Goal: Information Seeking & Learning: Check status

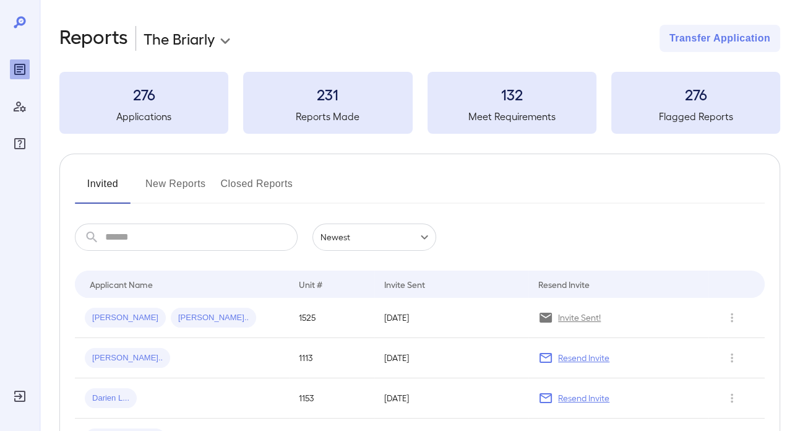
click at [152, 185] on button "New Reports" at bounding box center [175, 189] width 61 height 30
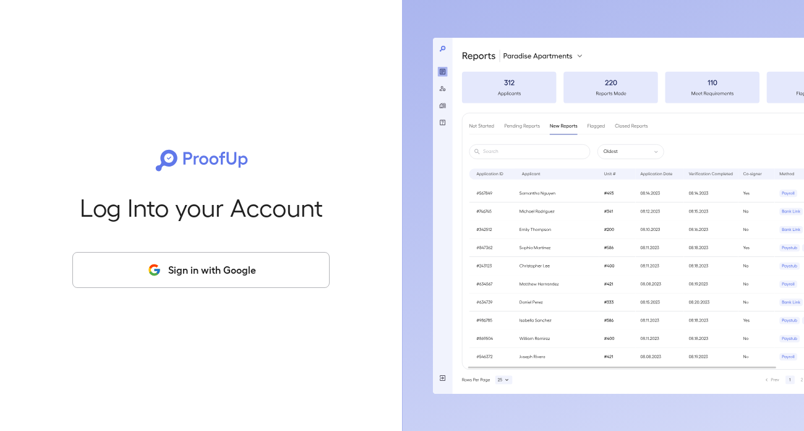
click at [152, 257] on button "Sign in with Google" at bounding box center [200, 270] width 257 height 36
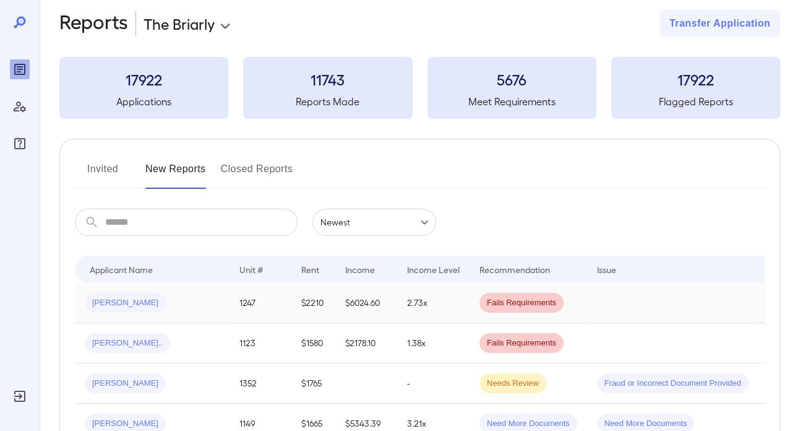
scroll to position [124, 0]
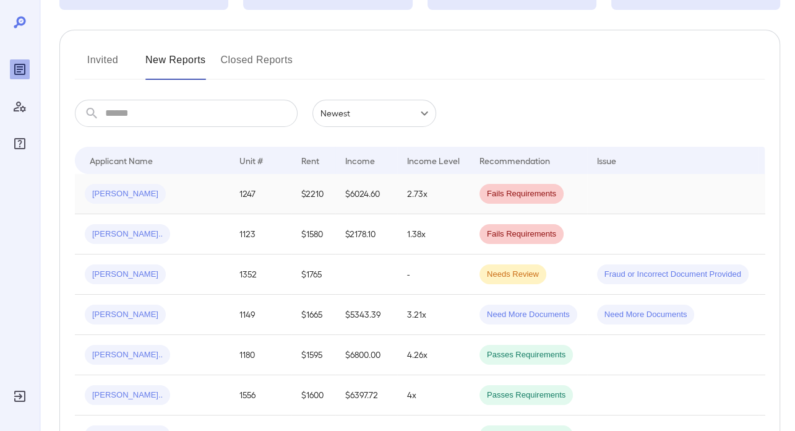
click at [214, 187] on div "[PERSON_NAME]" at bounding box center [152, 194] width 135 height 20
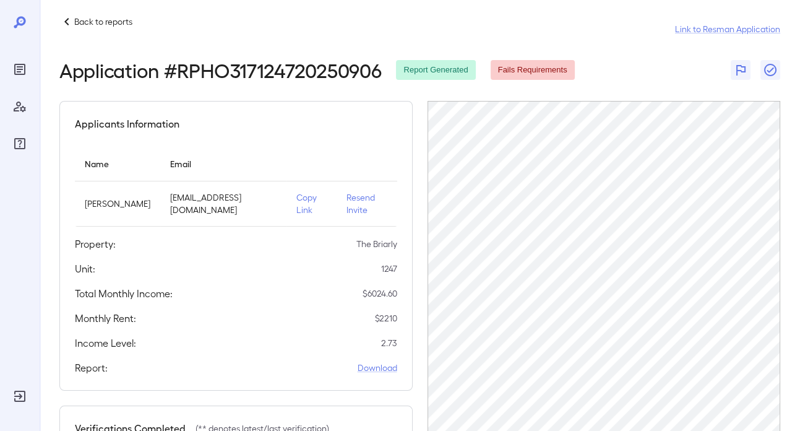
scroll to position [9, 0]
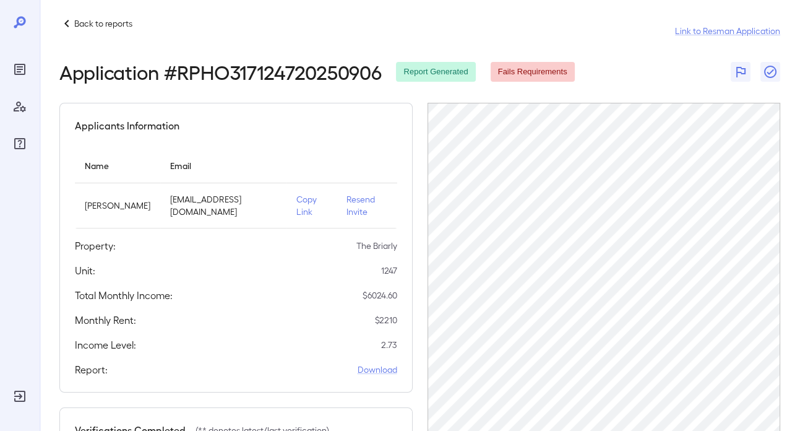
click at [669, 62] on div "Application # RPHO317124720250906 Report Generated Fails Requirements" at bounding box center [419, 72] width 721 height 22
click at [622, 51] on header "Back to reports Link to Resman Application Application # RPHO317124720250906 Re…" at bounding box center [419, 49] width 721 height 67
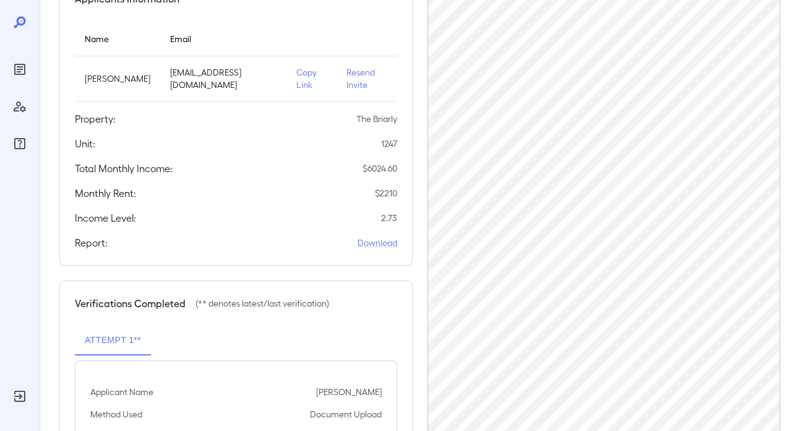
scroll to position [132, 0]
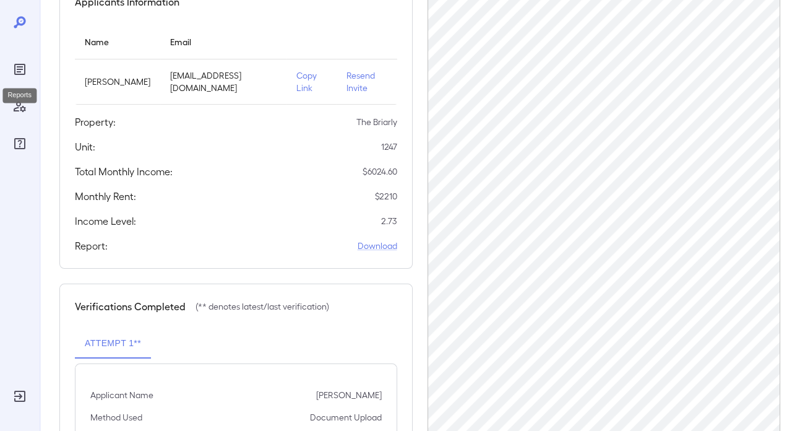
click at [20, 72] on icon "Reports" at bounding box center [19, 69] width 15 height 15
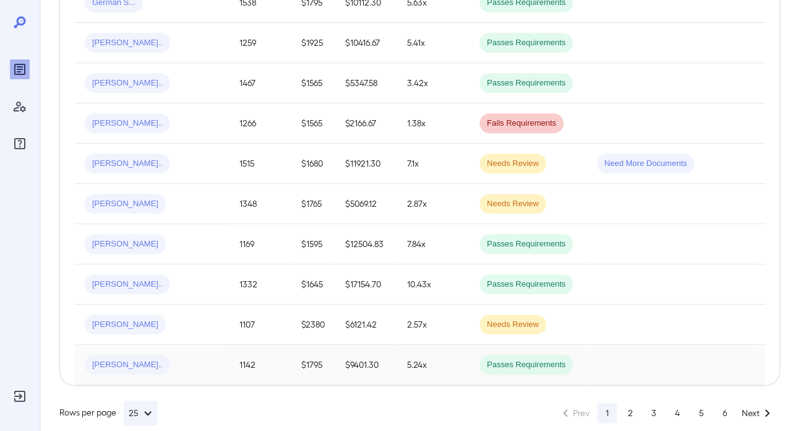
scroll to position [968, 0]
click at [631, 403] on button "2" at bounding box center [631, 413] width 20 height 20
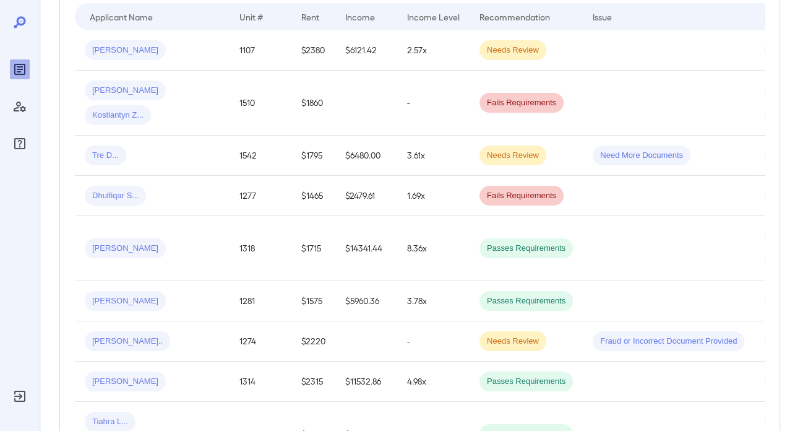
scroll to position [89, 0]
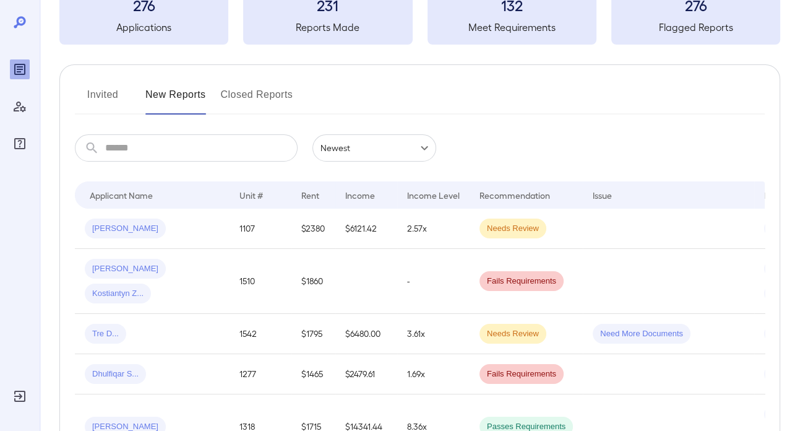
click at [130, 149] on input "text" at bounding box center [201, 147] width 192 height 27
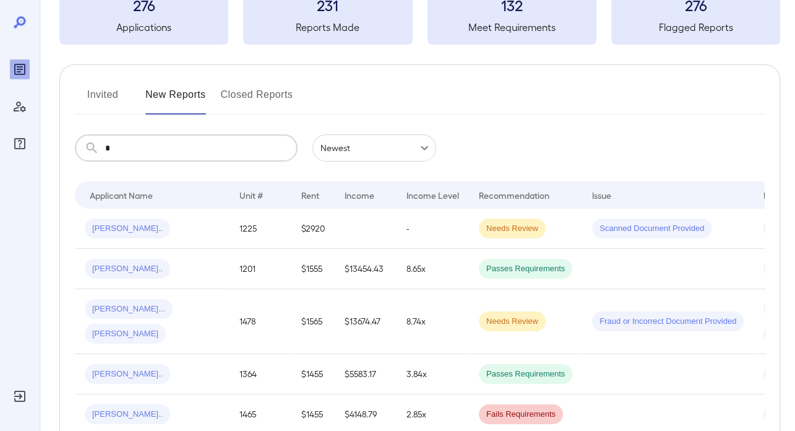
type input "****"
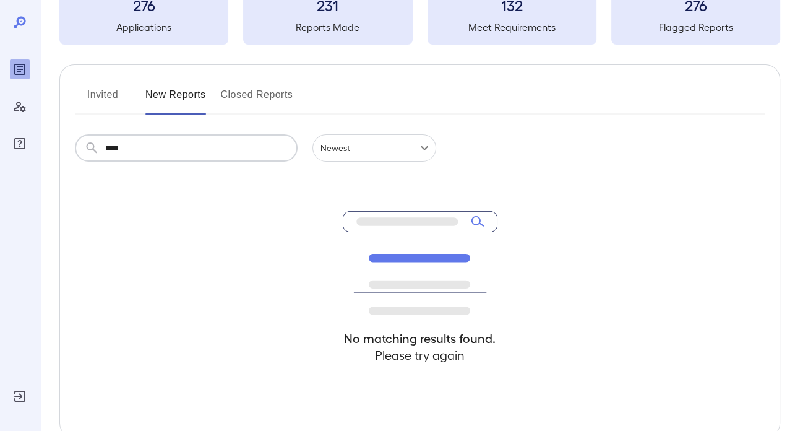
click at [194, 193] on div "No matching results found. Please try again" at bounding box center [420, 298] width 690 height 275
click at [331, 145] on body "**********" at bounding box center [397, 126] width 795 height 431
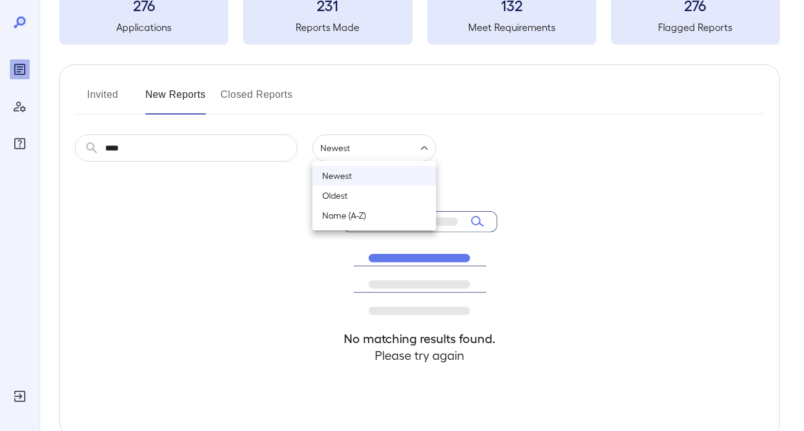
click at [184, 189] on div at bounding box center [402, 215] width 804 height 431
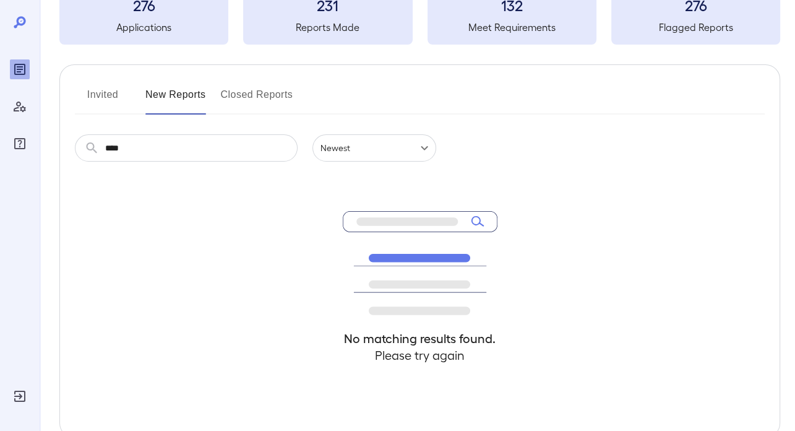
click at [272, 108] on button "Closed Reports" at bounding box center [257, 100] width 72 height 30
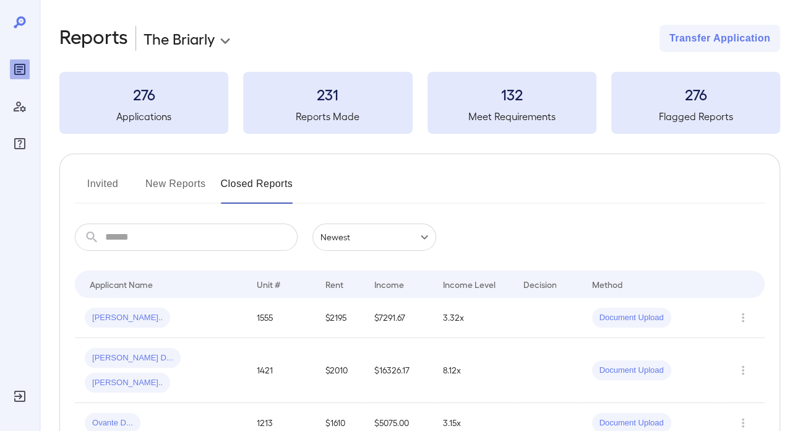
click at [184, 237] on input "text" at bounding box center [201, 236] width 192 height 27
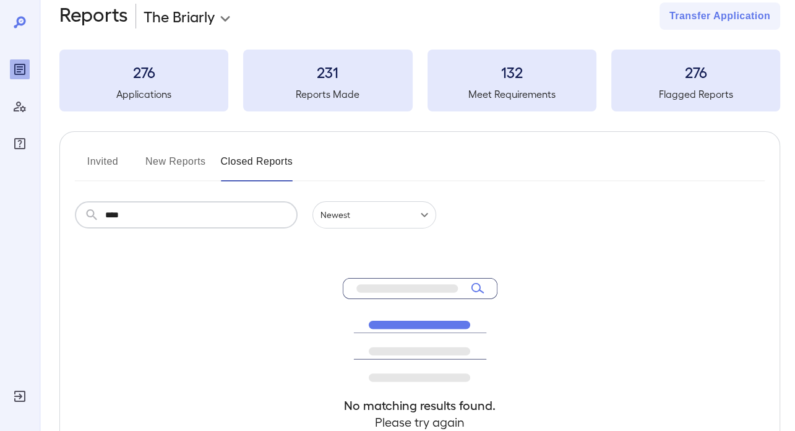
scroll to position [62, 0]
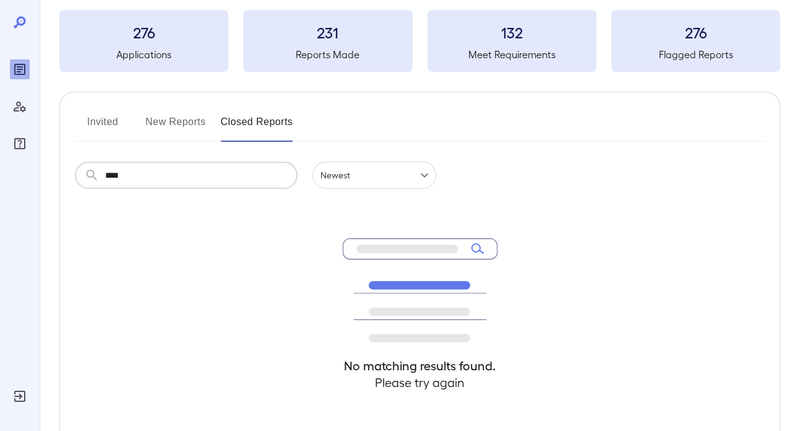
type input "****"
click at [113, 132] on button "Invited" at bounding box center [103, 127] width 56 height 30
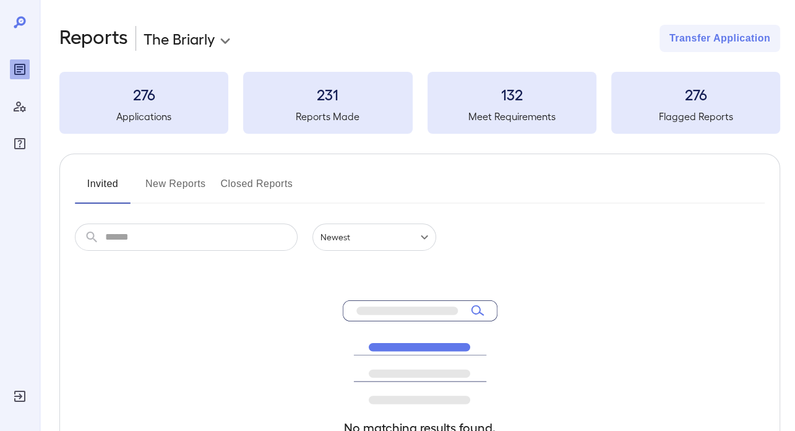
click at [203, 234] on input "text" at bounding box center [201, 236] width 192 height 27
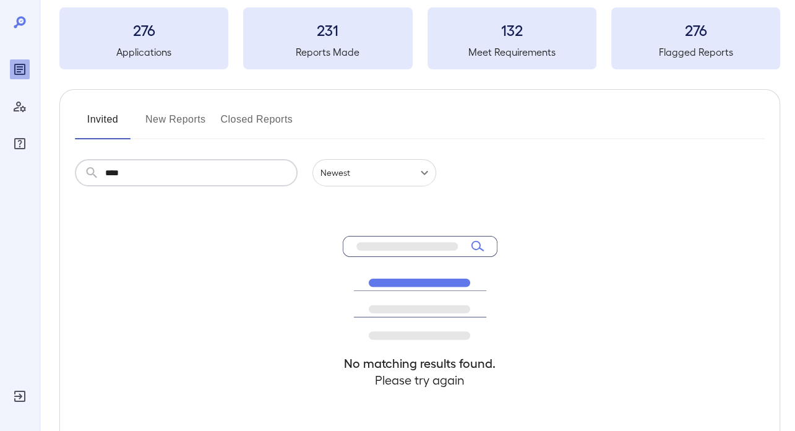
scroll to position [124, 0]
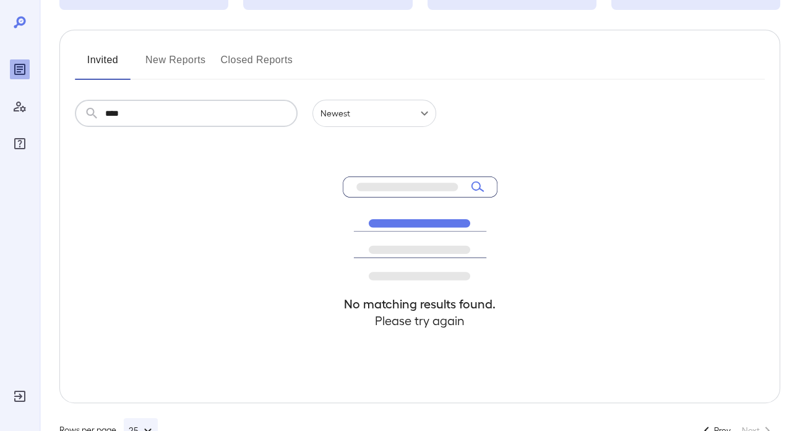
type input "****"
click at [169, 59] on button "New Reports" at bounding box center [175, 65] width 61 height 30
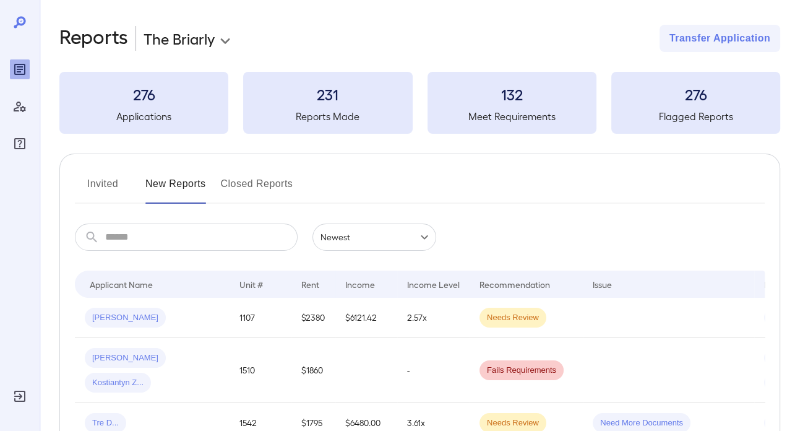
click at [171, 238] on input "text" at bounding box center [201, 236] width 192 height 27
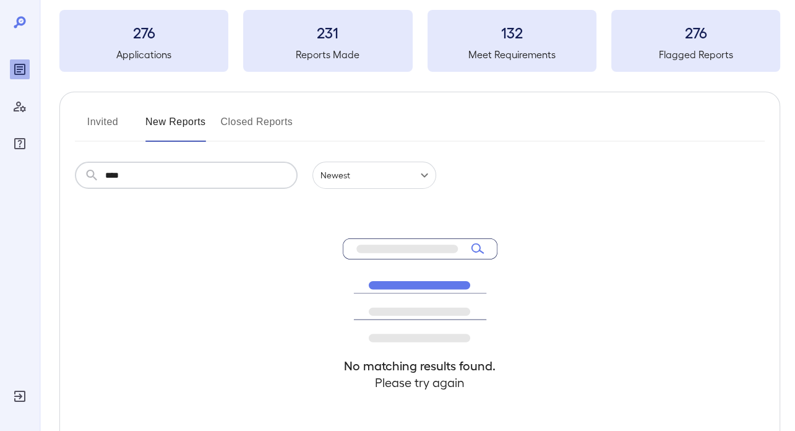
scroll to position [124, 0]
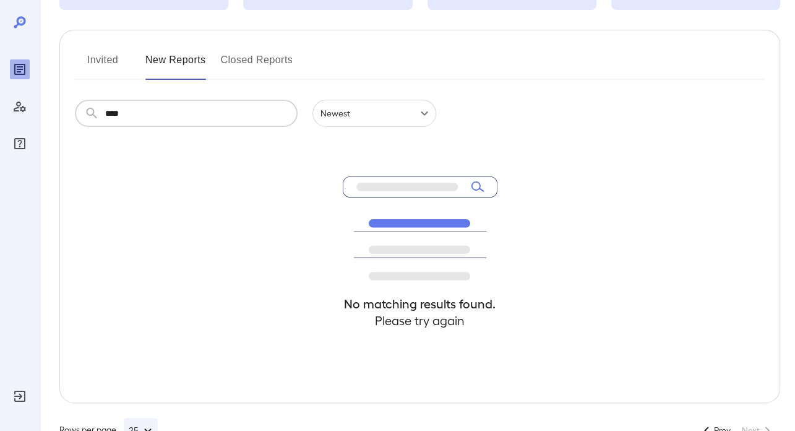
type input "****"
click at [285, 277] on div "No matching results found. Please try again" at bounding box center [420, 264] width 690 height 275
click at [245, 59] on button "Closed Reports" at bounding box center [257, 65] width 72 height 30
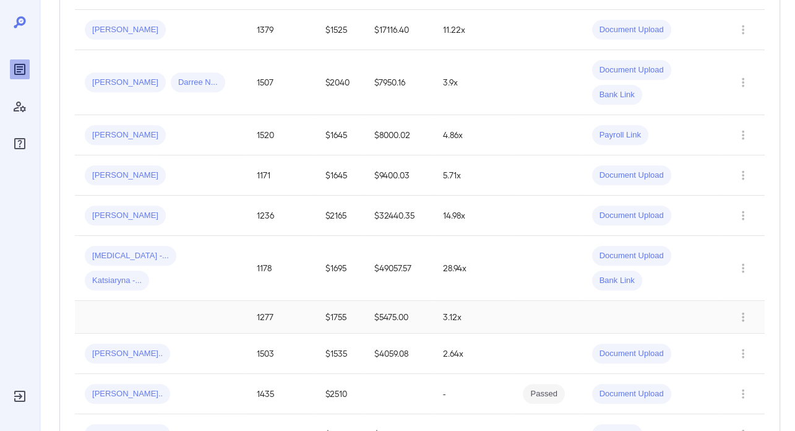
scroll to position [124, 0]
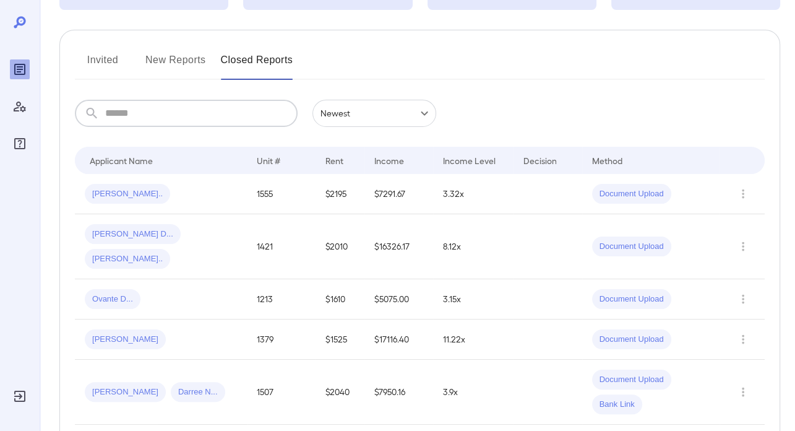
click at [205, 119] on input "text" at bounding box center [201, 113] width 192 height 27
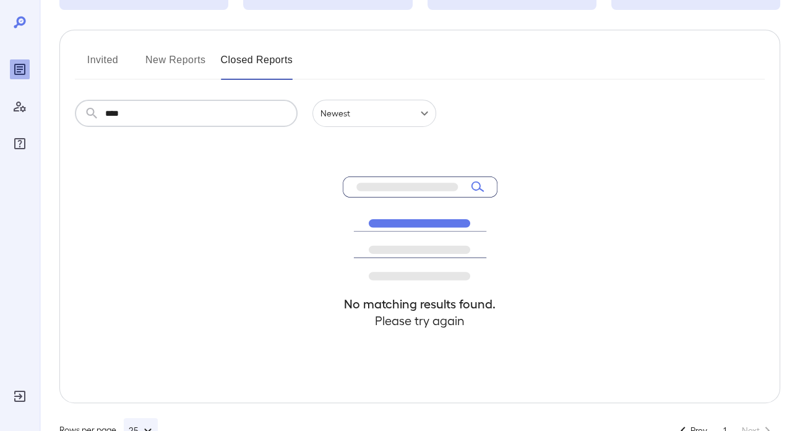
type input "****"
click at [185, 71] on button "New Reports" at bounding box center [175, 65] width 61 height 30
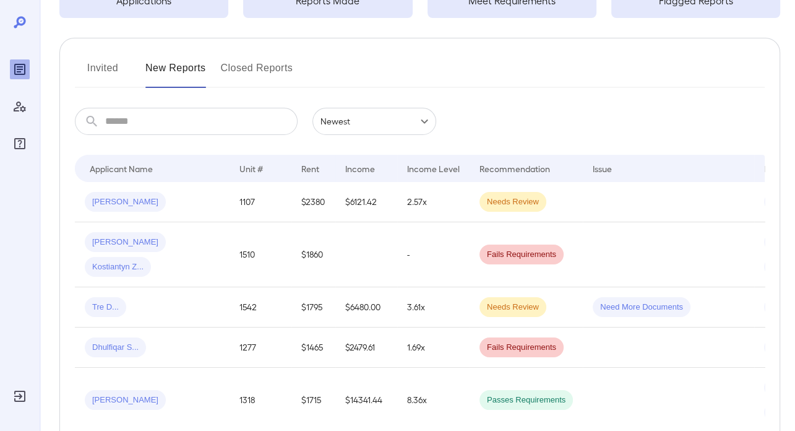
scroll to position [124, 0]
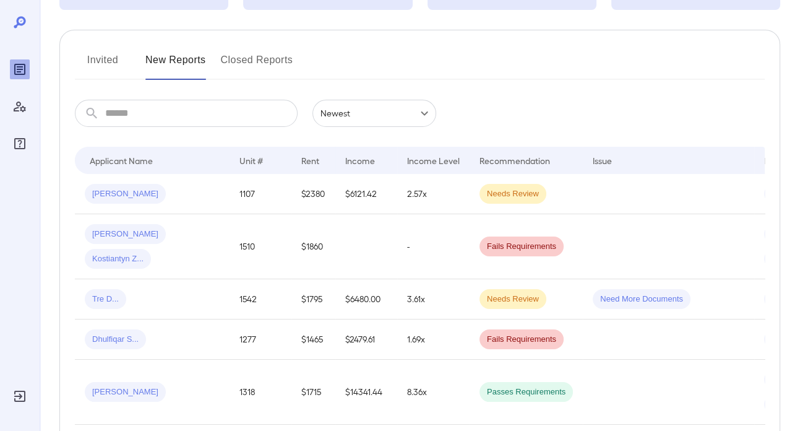
click at [321, 123] on body "**********" at bounding box center [397, 91] width 795 height 431
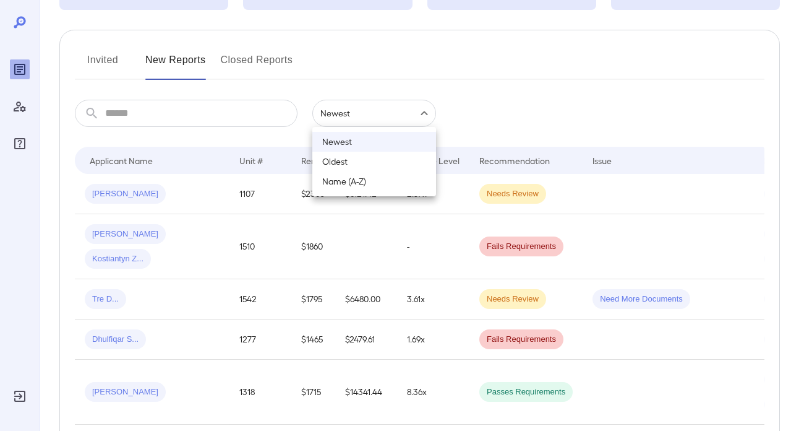
click at [338, 146] on li "Newest" at bounding box center [374, 142] width 124 height 20
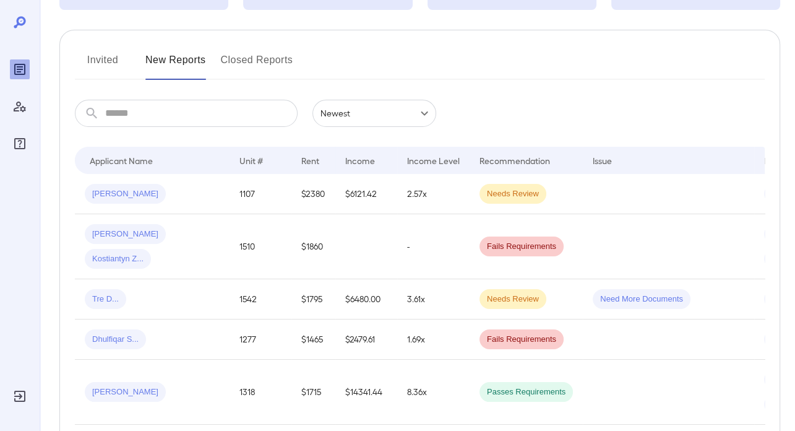
click at [104, 56] on button "Invited" at bounding box center [103, 65] width 56 height 30
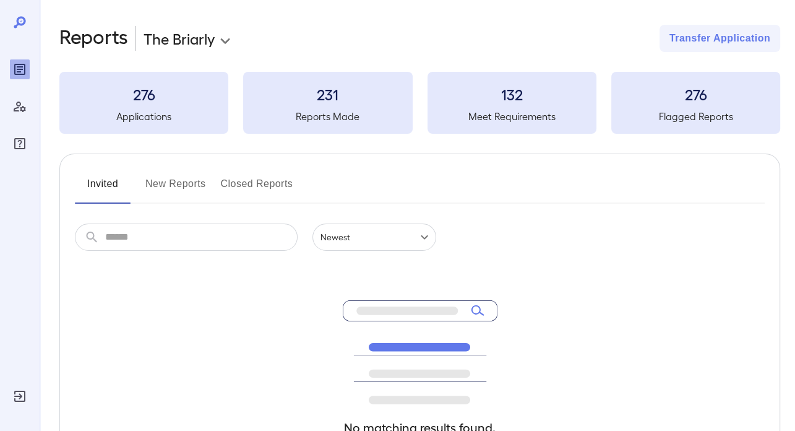
drag, startPoint x: 205, startPoint y: 196, endPoint x: 184, endPoint y: 152, distance: 47.9
click at [202, 192] on button "New Reports" at bounding box center [175, 189] width 61 height 30
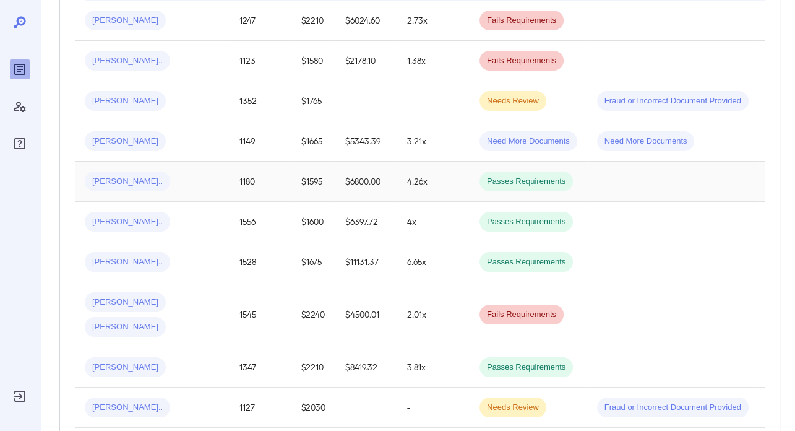
scroll to position [309, 0]
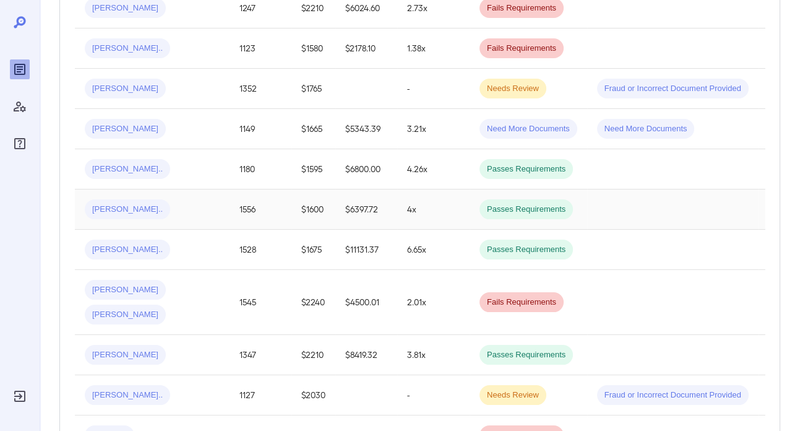
click at [171, 207] on div "[PERSON_NAME].." at bounding box center [152, 209] width 135 height 20
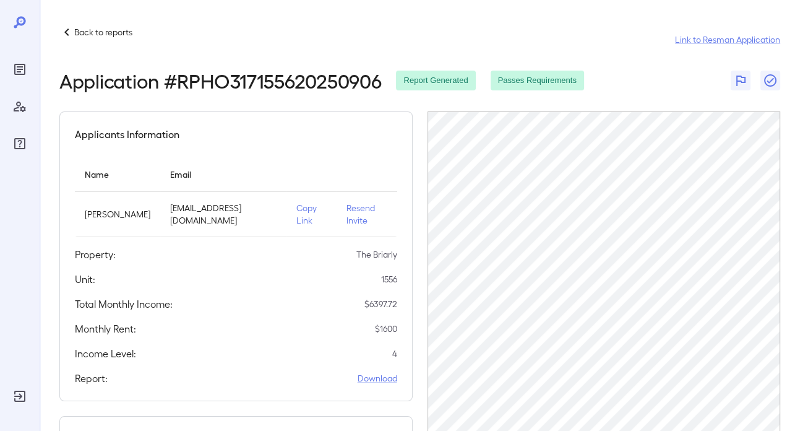
scroll to position [202, 0]
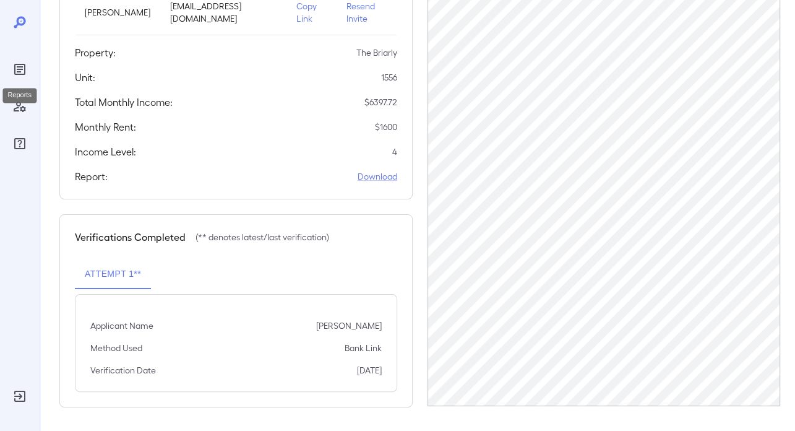
click at [20, 72] on icon "Reports" at bounding box center [19, 69] width 15 height 15
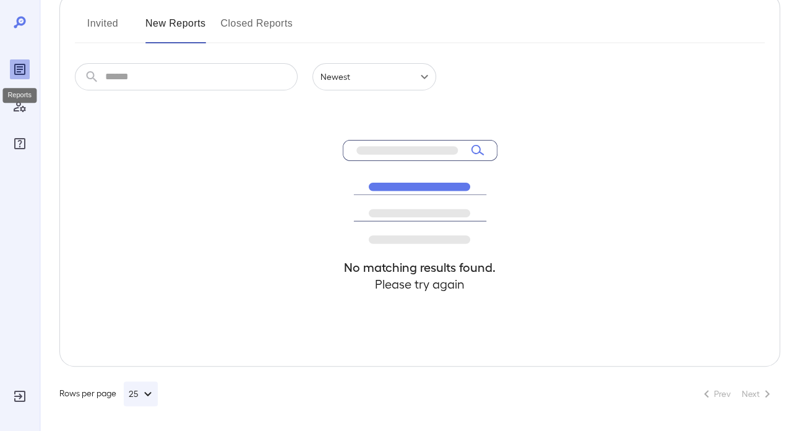
scroll to position [160, 0]
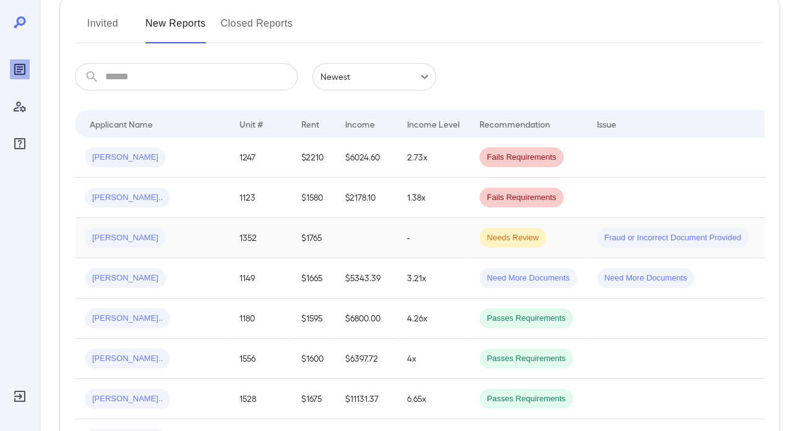
click at [191, 233] on div "[PERSON_NAME]" at bounding box center [152, 238] width 135 height 20
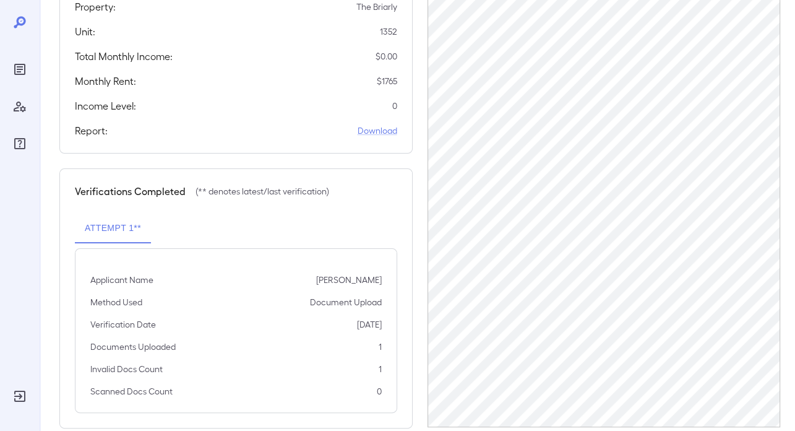
scroll to position [269, 0]
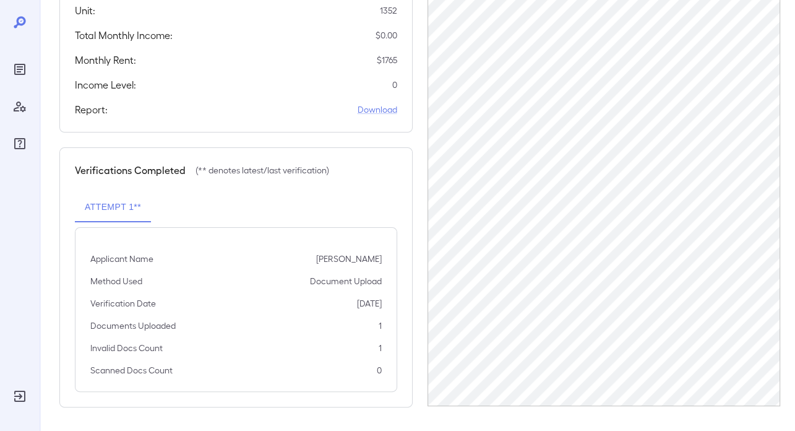
click at [35, 61] on div at bounding box center [20, 215] width 40 height 431
click at [22, 61] on div "Reports" at bounding box center [20, 69] width 20 height 20
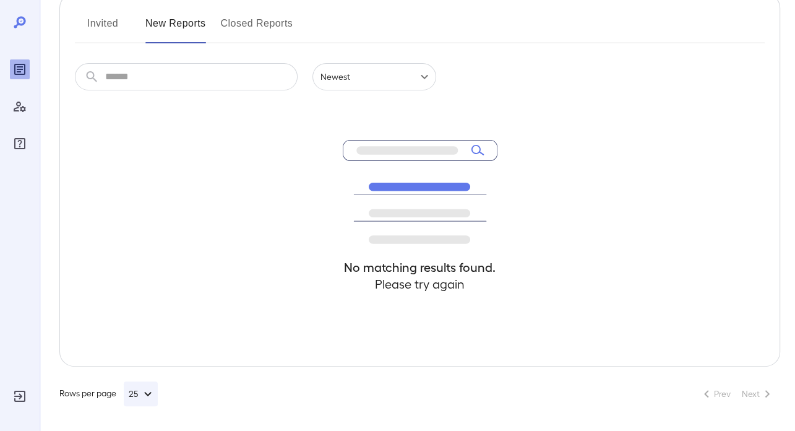
scroll to position [160, 0]
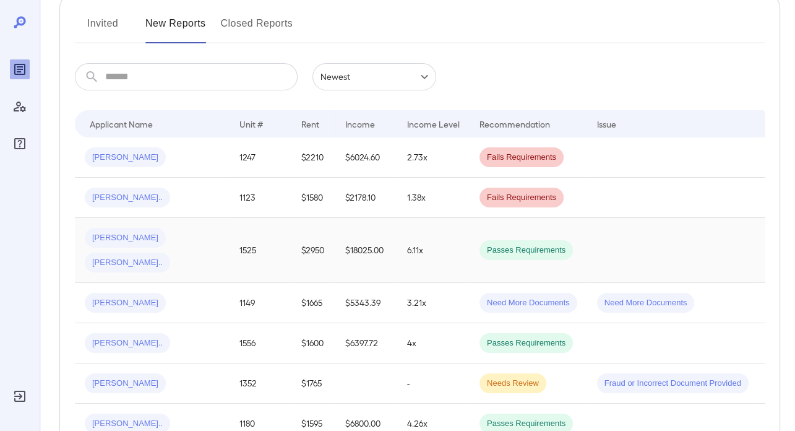
click at [395, 251] on td "$18025.00" at bounding box center [366, 250] width 62 height 65
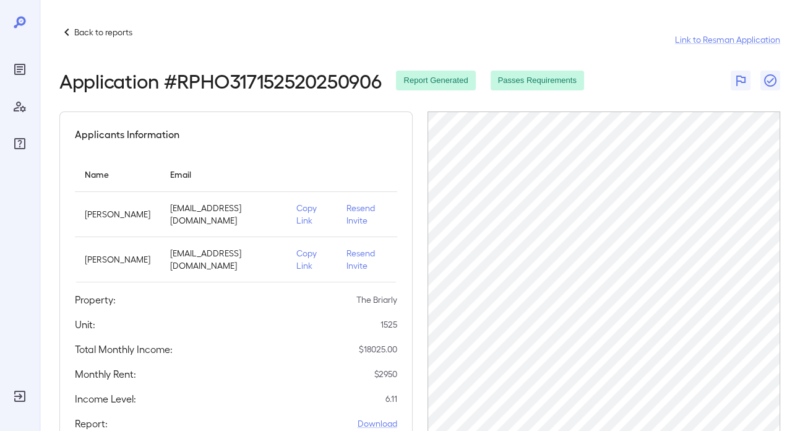
click at [123, 37] on p "Back to reports" at bounding box center [103, 32] width 58 height 12
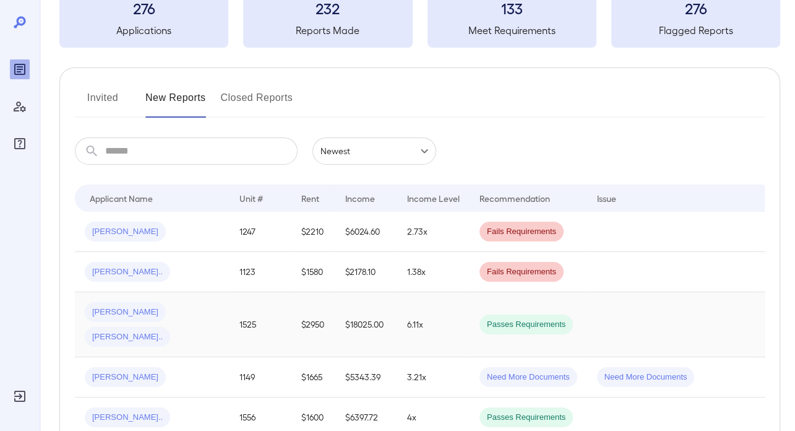
scroll to position [124, 0]
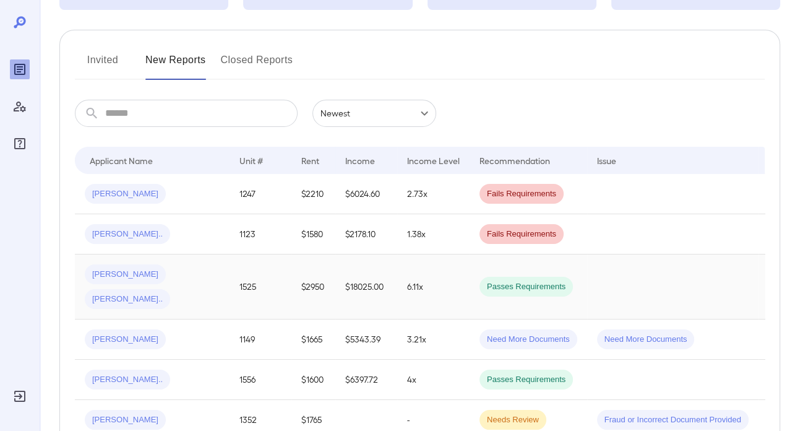
click at [181, 267] on div "[PERSON_NAME] [PERSON_NAME].." at bounding box center [152, 286] width 135 height 45
